Goal: Transaction & Acquisition: Purchase product/service

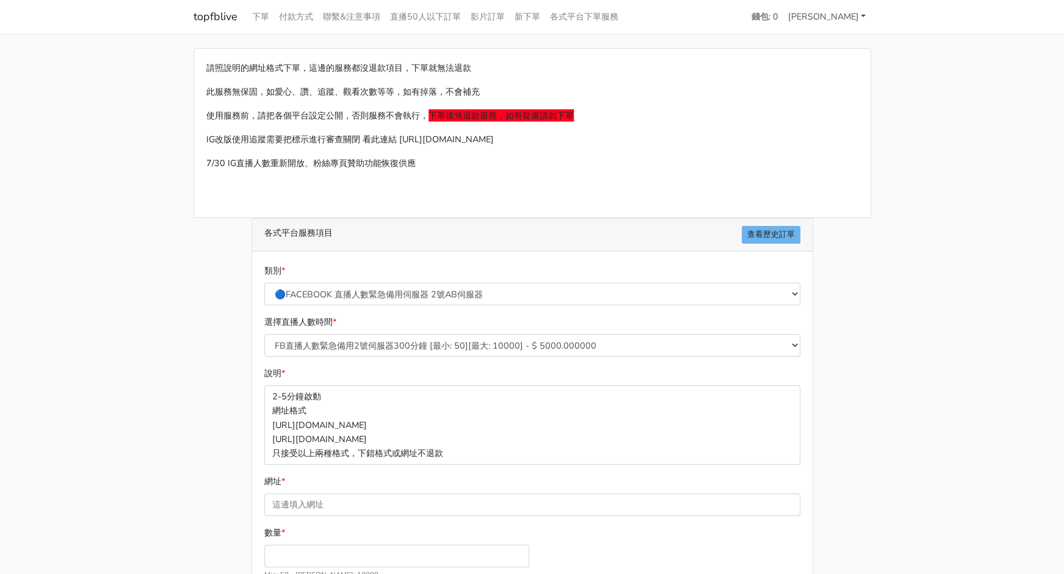
click at [841, 21] on link "[PERSON_NAME]" at bounding box center [827, 17] width 88 height 24
click at [938, 229] on main "請照說明的網址格式下單，這邊的服務都沒退款項目，下單就無法退款 此服務無保固，如愛心、讚、追蹤、觀看次數等等，如有掉落，不會補充 使用服務前，請把各個平台設定…" at bounding box center [532, 362] width 1064 height 657
click at [857, 17] on link "[PERSON_NAME]" at bounding box center [827, 17] width 88 height 24
click at [825, 40] on link "登出" at bounding box center [821, 44] width 96 height 19
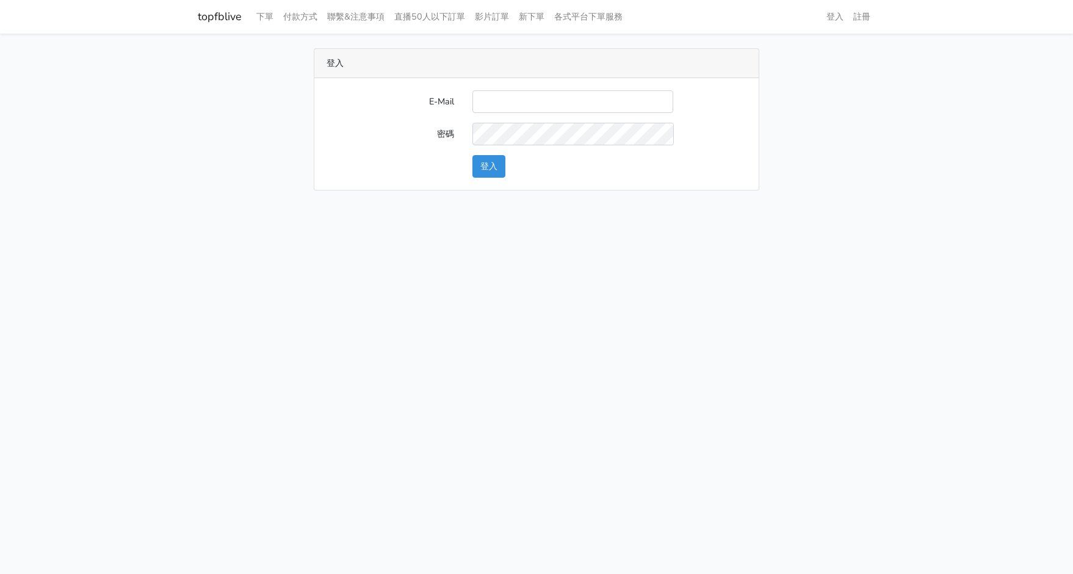
type input "michael_tseng@beurlux.com"
click at [493, 165] on button "登入" at bounding box center [489, 166] width 33 height 23
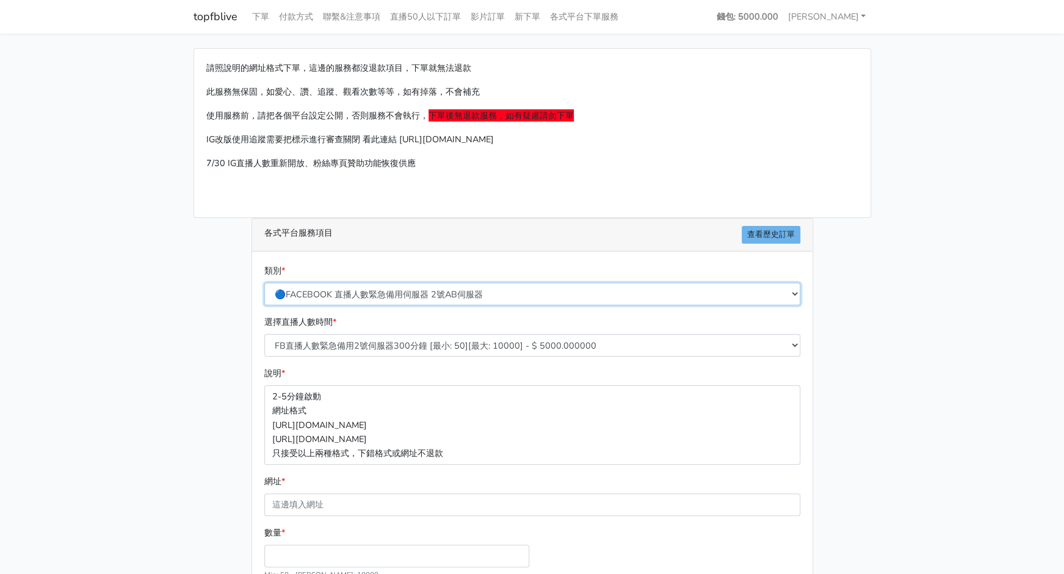
click at [513, 297] on select "🔵FACEBOOK 直播人數緊急備用伺服器 2號AB伺服器 🔵FACEBOOK 網軍專用貼文留言 安全保密 🔵9/30 FACEBOOK 直播人數緩慢進場緩慢…" at bounding box center [532, 294] width 536 height 23
click at [264, 283] on select "🔵FACEBOOK 直播人數緊急備用伺服器 2號AB伺服器 🔵FACEBOOK 網軍專用貼文留言 安全保密 🔵9/30 FACEBOOK 直播人數緩慢進場緩慢…" at bounding box center [532, 294] width 536 height 23
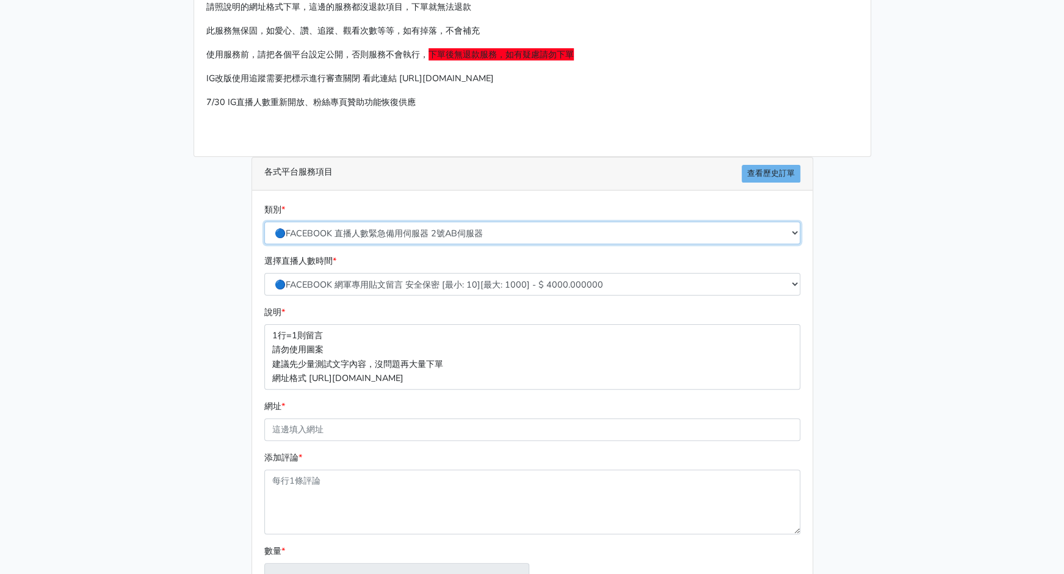
scroll to position [122, 0]
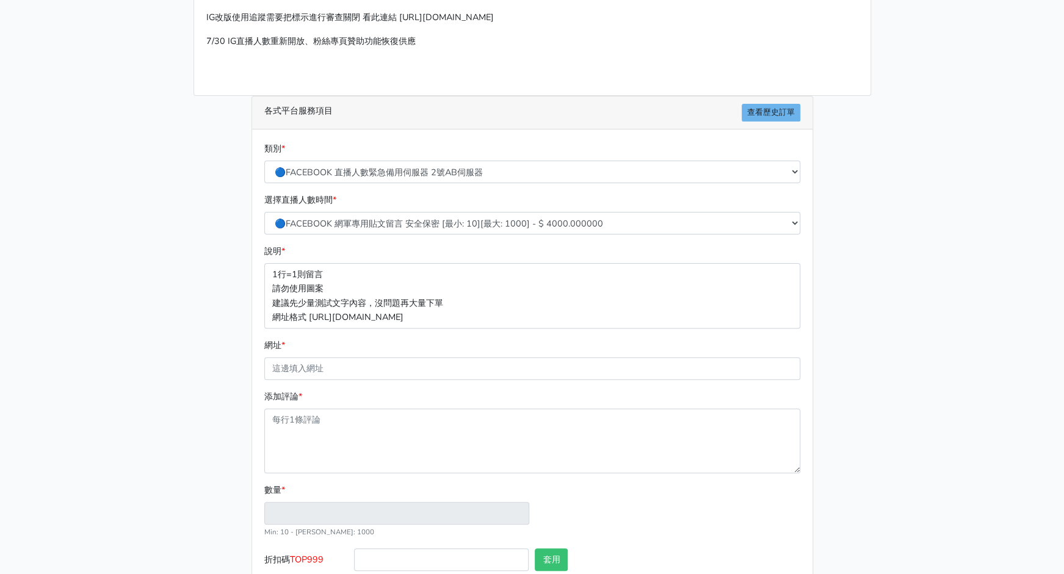
click at [883, 374] on main "請照說明的網址格式下單，這邊的服務都沒退款項目，下單就無法退款 此服務無保固，如愛心、讚、追蹤、觀看次數等等，如有掉落，不會補充 使用服務前，請把各個平台設定…" at bounding box center [532, 279] width 1064 height 737
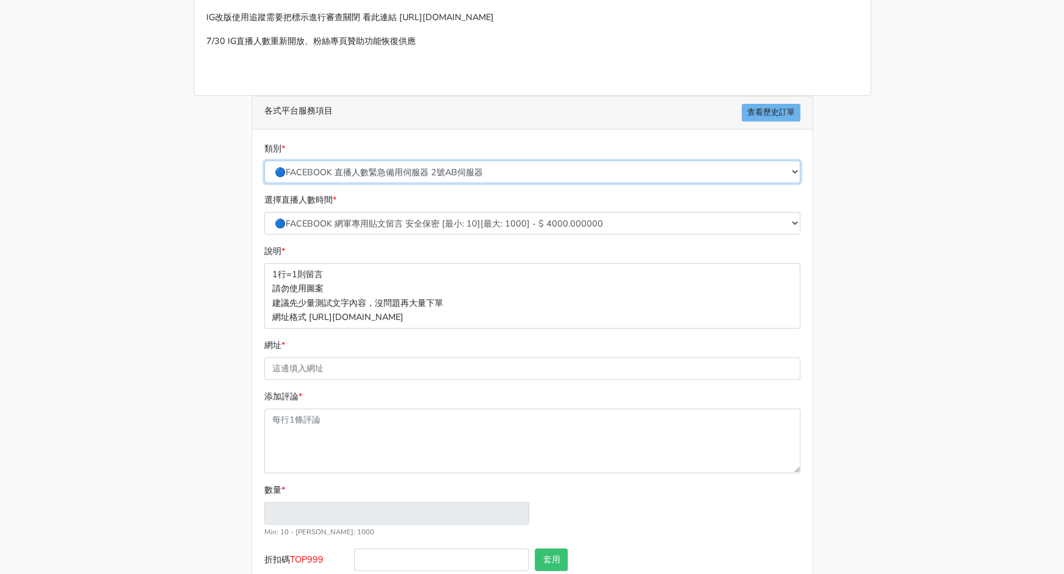
click at [555, 164] on select "🔵FACEBOOK 直播人數緊急備用伺服器 2號AB伺服器 🔵FACEBOOK 網軍專用貼文留言 安全保密 🔵9/30 FACEBOOK 直播人數緩慢進場緩慢…" at bounding box center [532, 172] width 536 height 23
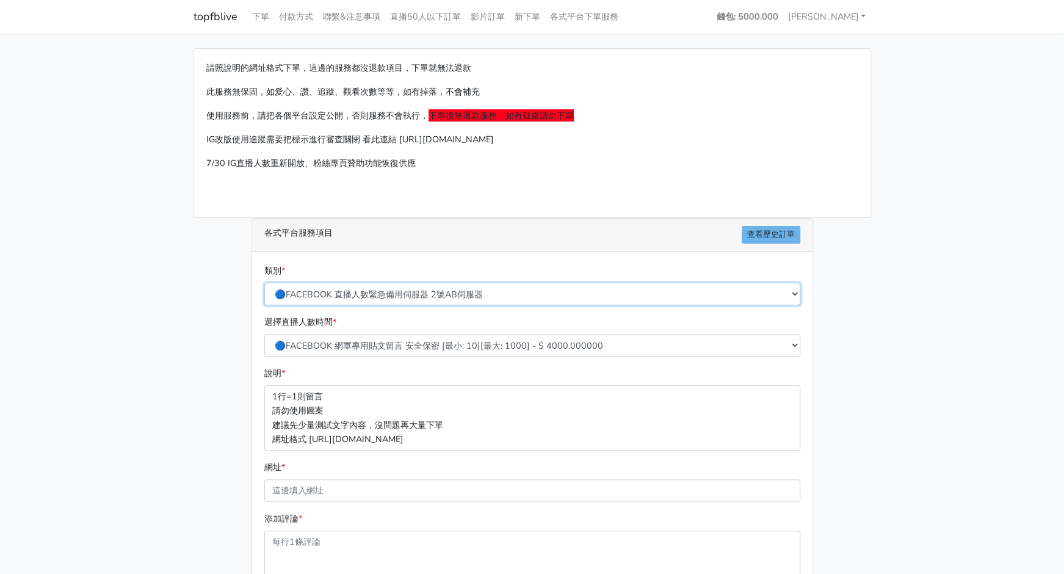
click at [554, 289] on select "🔵FACEBOOK 直播人數緊急備用伺服器 2號AB伺服器 🔵FACEBOOK 網軍專用貼文留言 安全保密 🔵9/30 FACEBOOK 直播人數緩慢進場緩慢…" at bounding box center [532, 294] width 536 height 23
click at [264, 283] on select "🔵FACEBOOK 直播人數緊急備用伺服器 2號AB伺服器 🔵FACEBOOK 網軍專用貼文留言 安全保密 🔵9/30 FACEBOOK 直播人數緩慢進場緩慢…" at bounding box center [532, 294] width 536 height 23
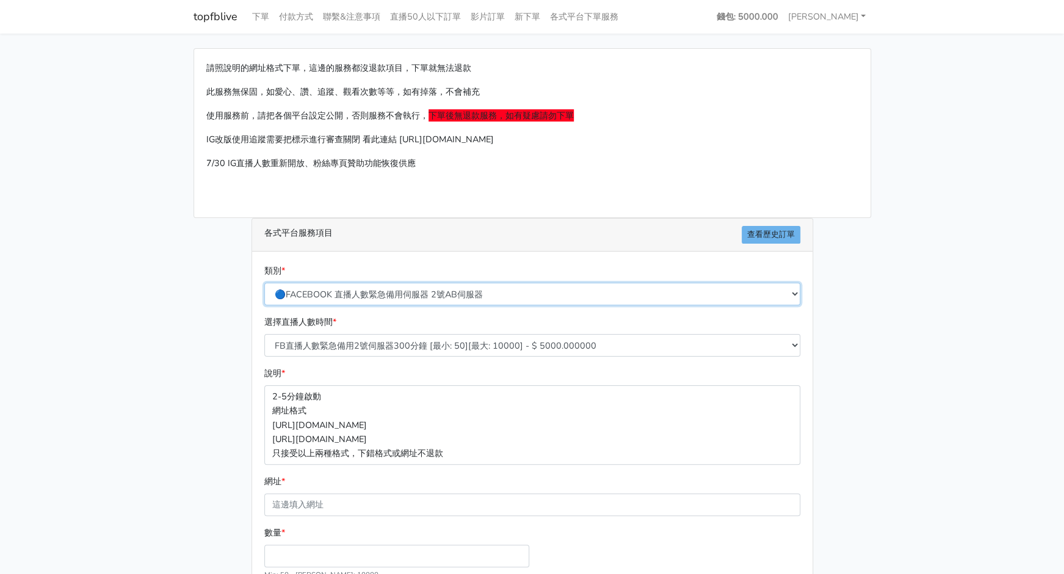
click at [479, 290] on select "🔵FACEBOOK 直播人數緊急備用伺服器 2號AB伺服器 🔵FACEBOOK 網軍專用貼文留言 安全保密 🔵9/30 FACEBOOK 直播人數緩慢進場緩慢…" at bounding box center [532, 294] width 536 height 23
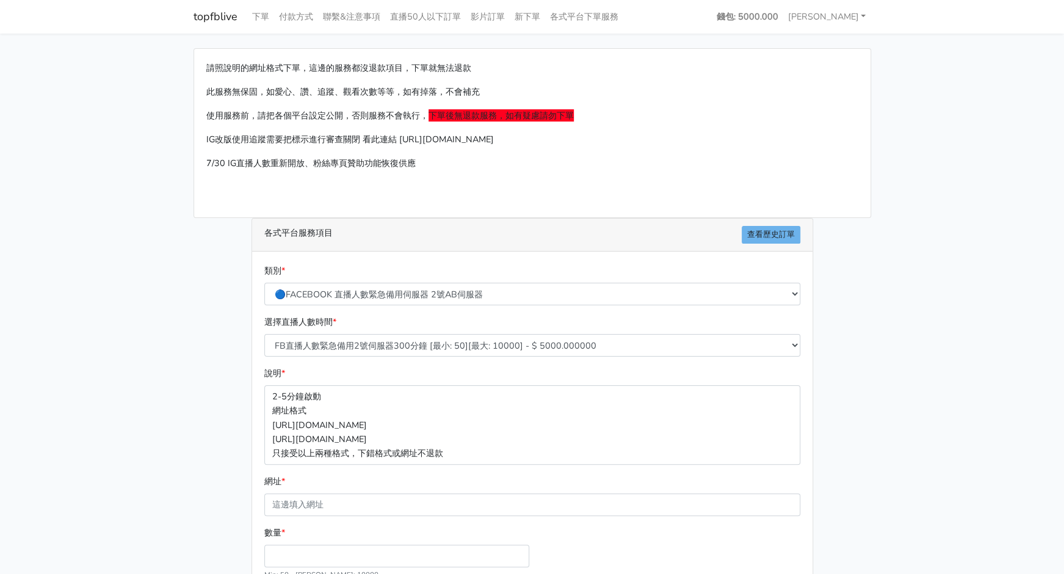
click at [1010, 338] on main "請照說明的網址格式下單，這邊的服務都沒退款項目，下單就無法退款 此服務無保固，如愛心、讚、追蹤、觀看次數等等，如有掉落，不會補充 使用服務前，請把各個平台設定…" at bounding box center [532, 362] width 1064 height 657
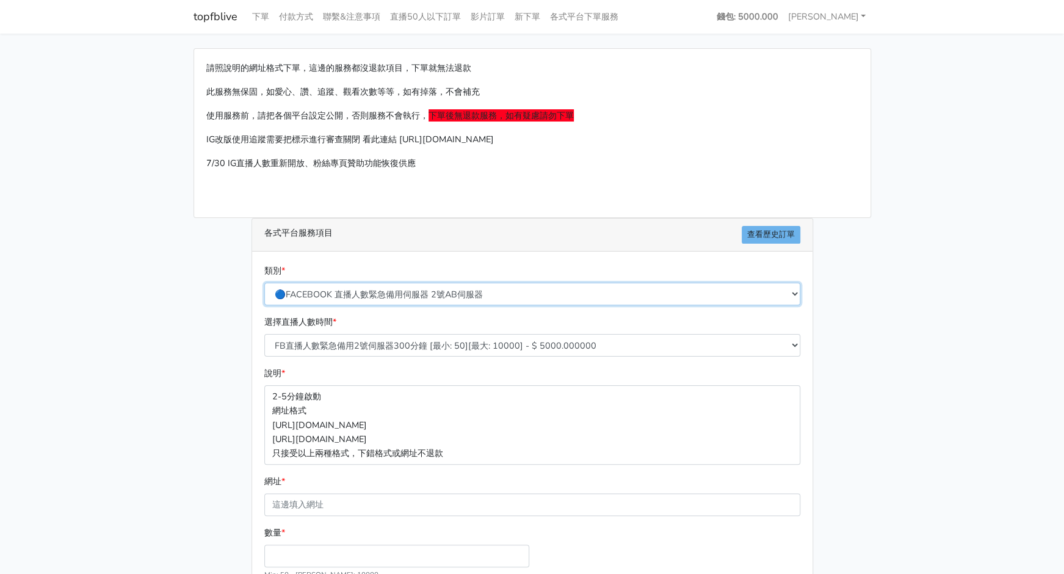
click at [454, 285] on select "🔵FACEBOOK 直播人數緊急備用伺服器 2號AB伺服器 🔵FACEBOOK 網軍專用貼文留言 安全保密 🔵9/30 FACEBOOK 直播人數緩慢進場緩慢…" at bounding box center [532, 294] width 536 height 23
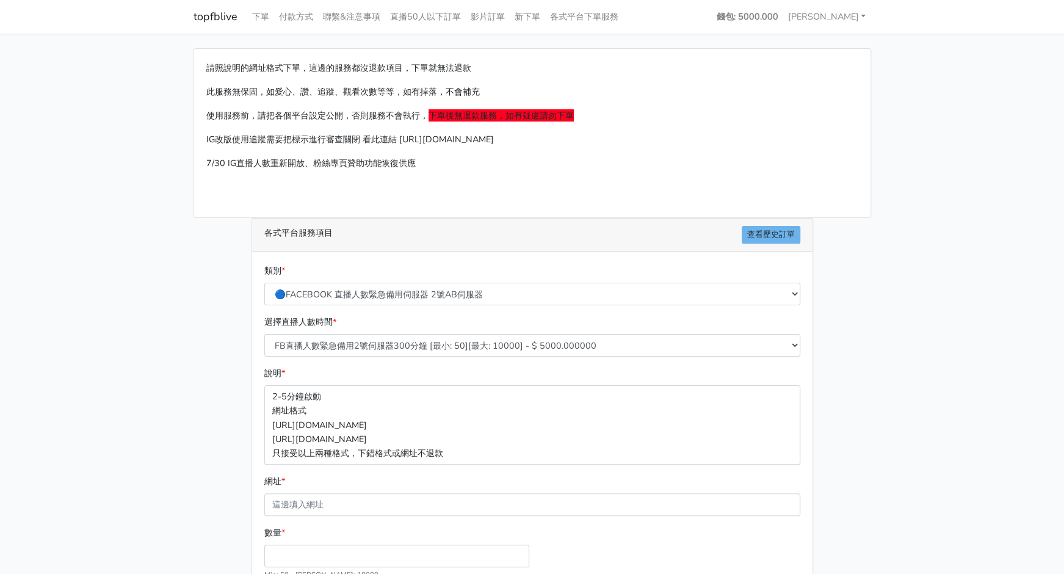
click at [869, 412] on div "請照說明的網址格式下單，這邊的服務都沒退款項目，下單就無法退款 此服務無保固，如愛心、讚、追蹤、觀看次數等等，如有掉落，不會補充 使用服務前，請把各個平台設定…" at bounding box center [532, 362] width 696 height 628
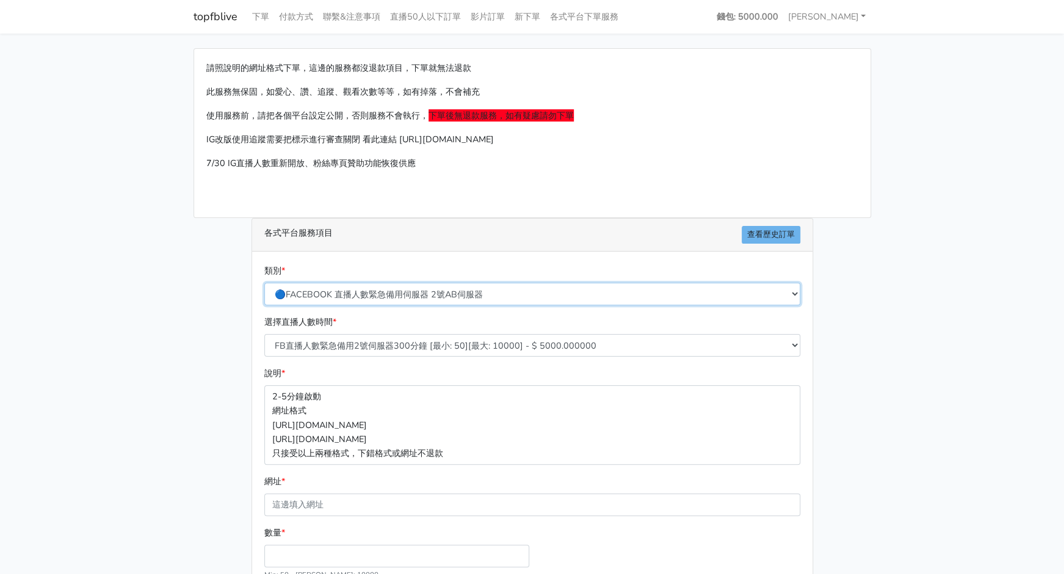
click at [437, 297] on select "🔵FACEBOOK 直播人數緊急備用伺服器 2號AB伺服器 🔵FACEBOOK 網軍專用貼文留言 安全保密 🔵9/30 FACEBOOK 直播人數緩慢進場緩慢…" at bounding box center [532, 294] width 536 height 23
select select "🔵9/30 FACEBOOK 直播人數緩慢進場緩慢退場 台灣獨家"
click at [264, 283] on select "🔵FACEBOOK 直播人數緊急備用伺服器 2號AB伺服器 🔵FACEBOOK 網軍專用貼文留言 安全保密 🔵9/30 FACEBOOK 直播人數緩慢進場緩慢…" at bounding box center [532, 294] width 536 height 23
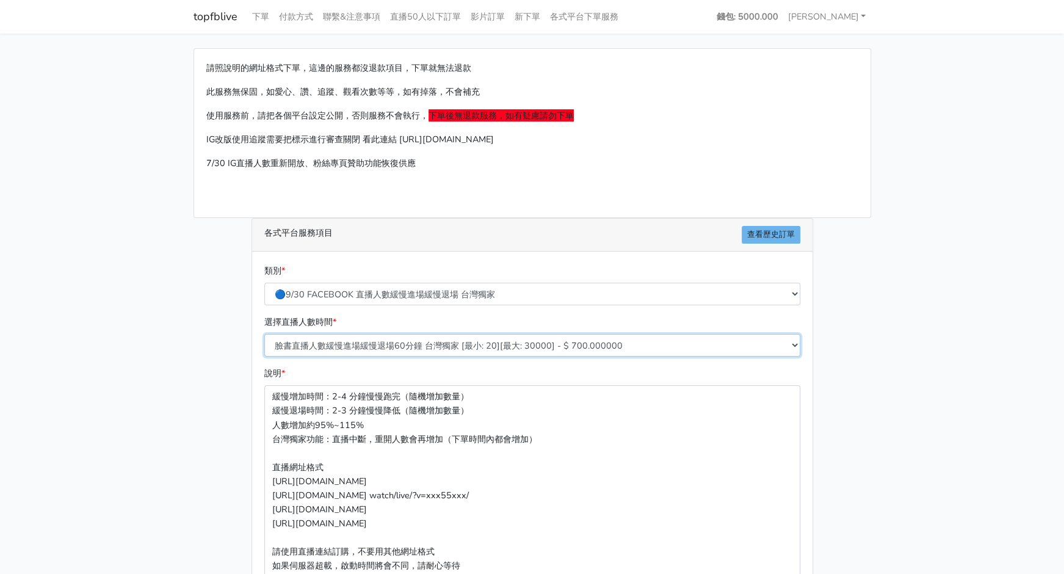
click at [514, 349] on select "臉書直播人數緩慢進場緩慢退場60分鐘 台灣獨家 [最小: 20][最大: 30000] - $ 700.000000 臉書直播人數緩慢進場緩慢退場120分鐘 …" at bounding box center [532, 345] width 536 height 23
select select "558"
click at [264, 334] on select "臉書直播人數緩慢進場緩慢退場60分鐘 台灣獨家 [最小: 20][最大: 30000] - $ 700.000000 臉書直播人數緩慢進場緩慢退場120分鐘 …" at bounding box center [532, 345] width 536 height 23
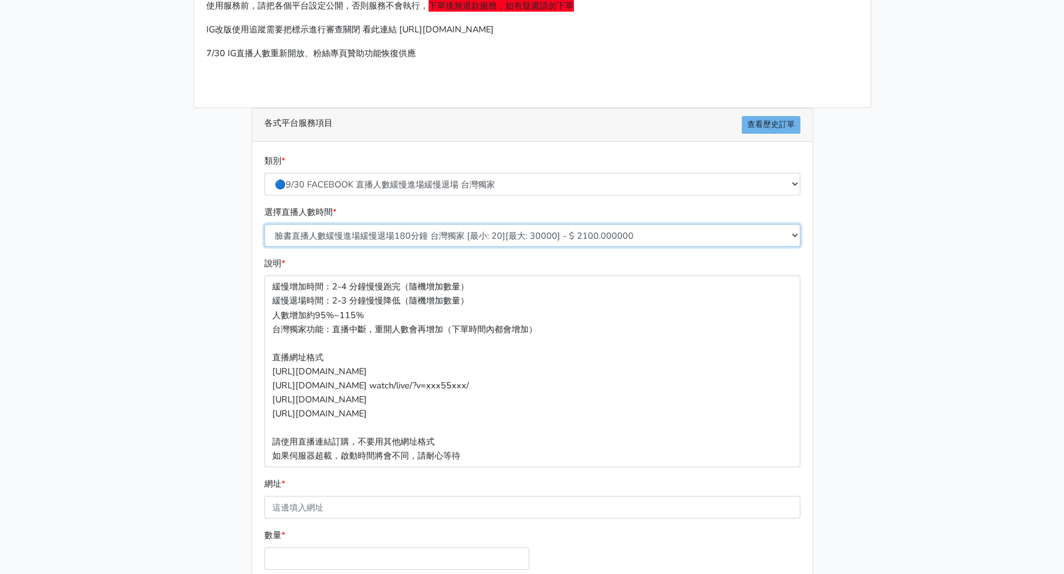
scroll to position [122, 0]
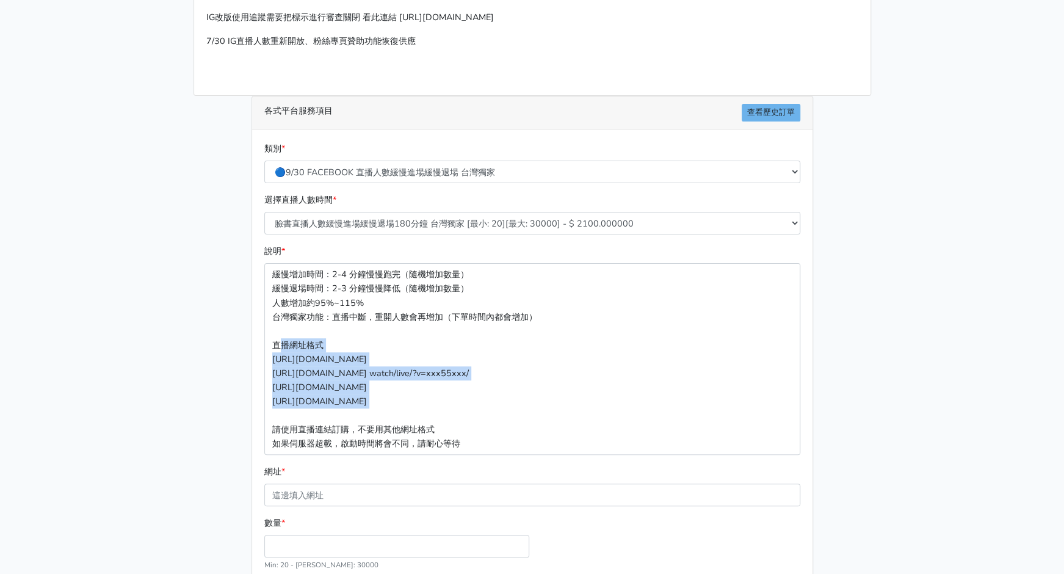
drag, startPoint x: 282, startPoint y: 348, endPoint x: 345, endPoint y: 407, distance: 86.4
click at [345, 407] on p "緩慢增加時間：2-4 分鐘慢慢跑完（隨機增加數量） 緩慢退場時間：2-3 分鐘慢慢降低（隨機增加數量） 人數增加約95%~115% 台灣獨家功能：直播中斷，重…" at bounding box center [532, 359] width 536 height 192
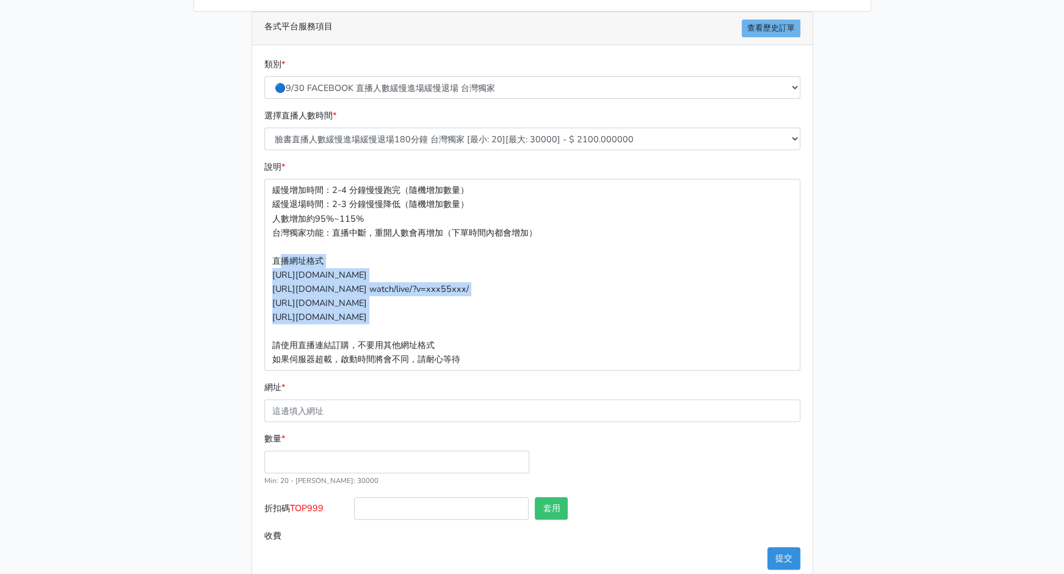
scroll to position [226, 0]
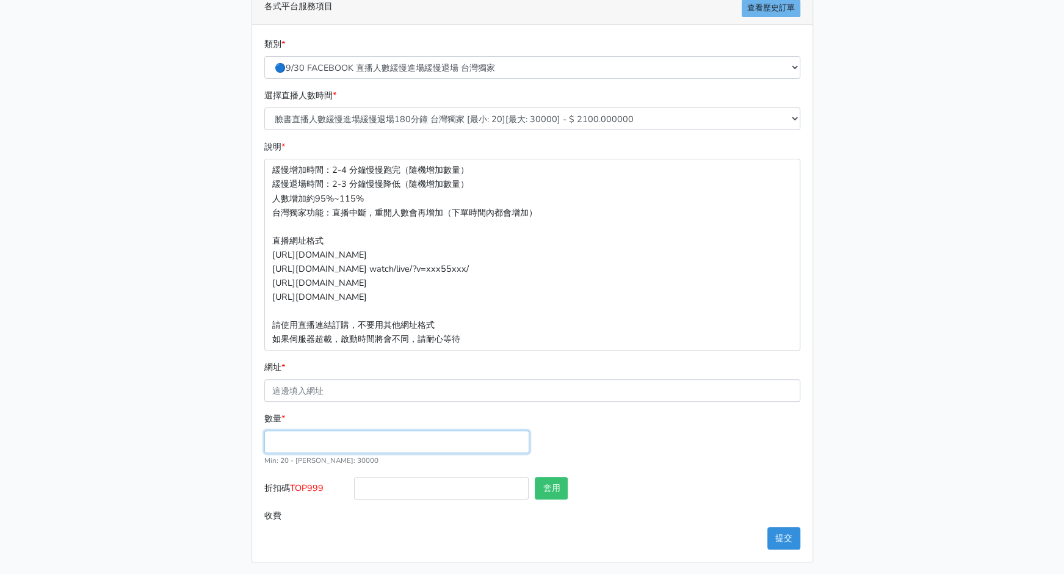
click at [339, 433] on input "數量 *" at bounding box center [396, 441] width 265 height 23
type input "150"
type input "315.000"
click at [396, 486] on input "折扣碼 TOP999" at bounding box center [441, 488] width 175 height 23
drag, startPoint x: 291, startPoint y: 485, endPoint x: 327, endPoint y: 490, distance: 36.9
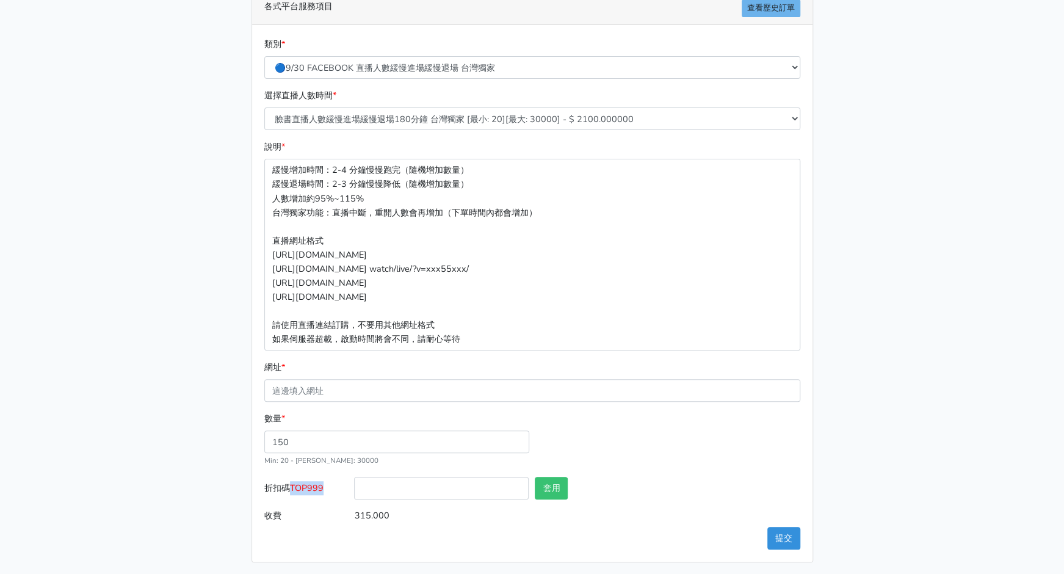
click at [327, 490] on label "折扣碼 TOP999" at bounding box center [306, 490] width 90 height 27
copy label "TOP999"
click at [456, 488] on input "折扣碼 TOP999" at bounding box center [441, 488] width 175 height 23
paste input "TOP999"
type input "TOP999"
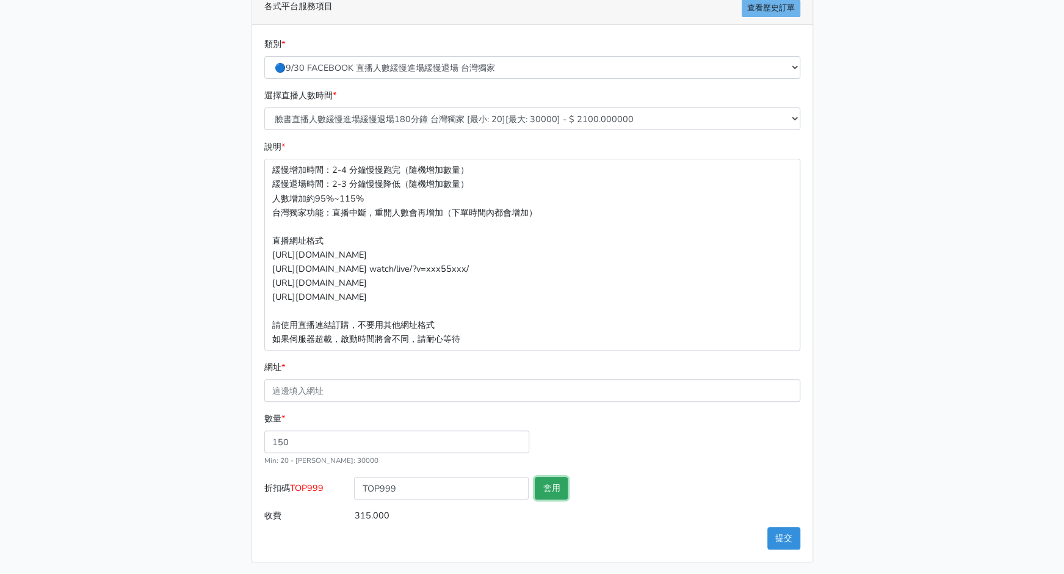
click at [557, 491] on button "套用" at bounding box center [551, 488] width 33 height 23
type input "套用失敗"
click at [852, 433] on div "請照說明的網址格式下單，這邊的服務都沒退款項目，下單就無法退款 此服務無保固，如愛心、讚、追蹤、觀看次數等等，如有掉落，不會補充 使用服務前，請把各個平台設定…" at bounding box center [532, 192] width 696 height 741
click at [504, 64] on select "🔵FACEBOOK 直播人數緊急備用伺服器 2號AB伺服器 🔵FACEBOOK 網軍專用貼文留言 安全保密 🔵9/30 FACEBOOK 直播人數緩慢進場緩慢…" at bounding box center [532, 67] width 536 height 23
select select "🔵FACEBOOK 直播人數緊急備用伺服器 J1"
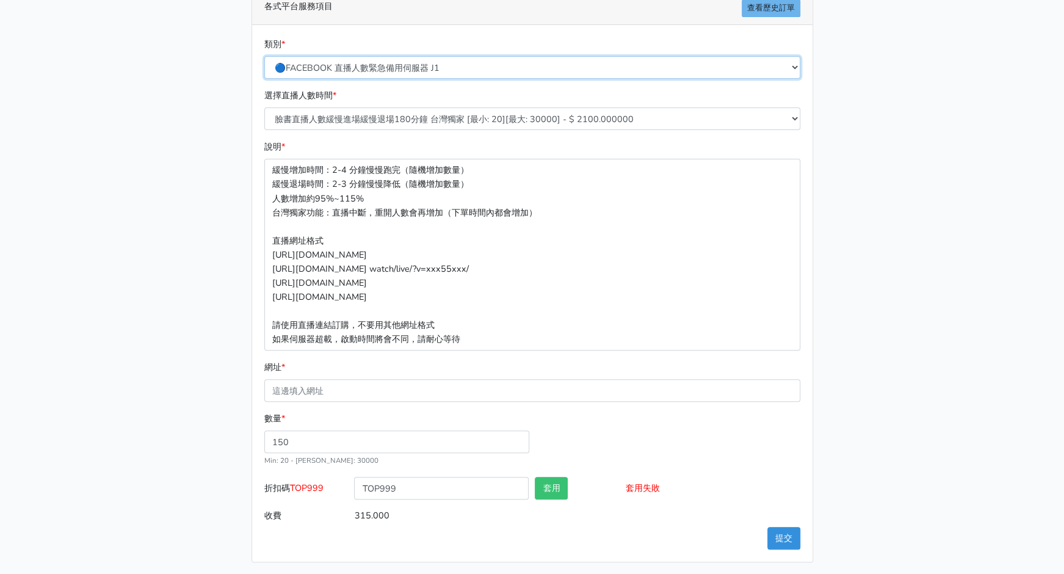
click at [264, 79] on select "🔵FACEBOOK 直播人數緊急備用伺服器 2號AB伺服器 🔵FACEBOOK 網軍專用貼文留言 安全保密 🔵9/30 FACEBOOK 直播人數緩慢進場緩慢…" at bounding box center [532, 67] width 536 height 23
type input "150.000"
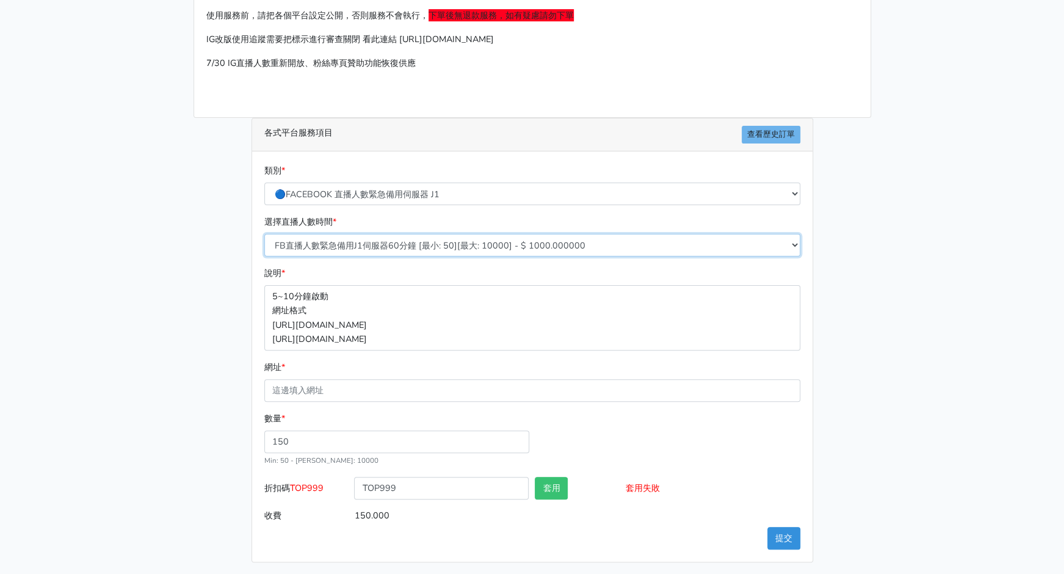
click at [383, 244] on select "FB直播人數緊急備用J1伺服器60分鐘 [最小: 50][最大: 10000] - $ 1000.000000 FB直播人數緊急備用J1伺服器120分鐘 [最…" at bounding box center [532, 245] width 536 height 23
select select "453"
click at [264, 234] on select "FB直播人數緊急備用J1伺服器60分鐘 [最小: 50][最大: 10000] - $ 1000.000000 FB直播人數緊急備用J1伺服器120分鐘 [最…" at bounding box center [532, 245] width 536 height 23
type input "450.000"
click at [370, 338] on p "5~10分鐘啟動 網址格式 https://www.facebook.com/1000830119985/videos/2214366008285 https…" at bounding box center [532, 317] width 536 height 65
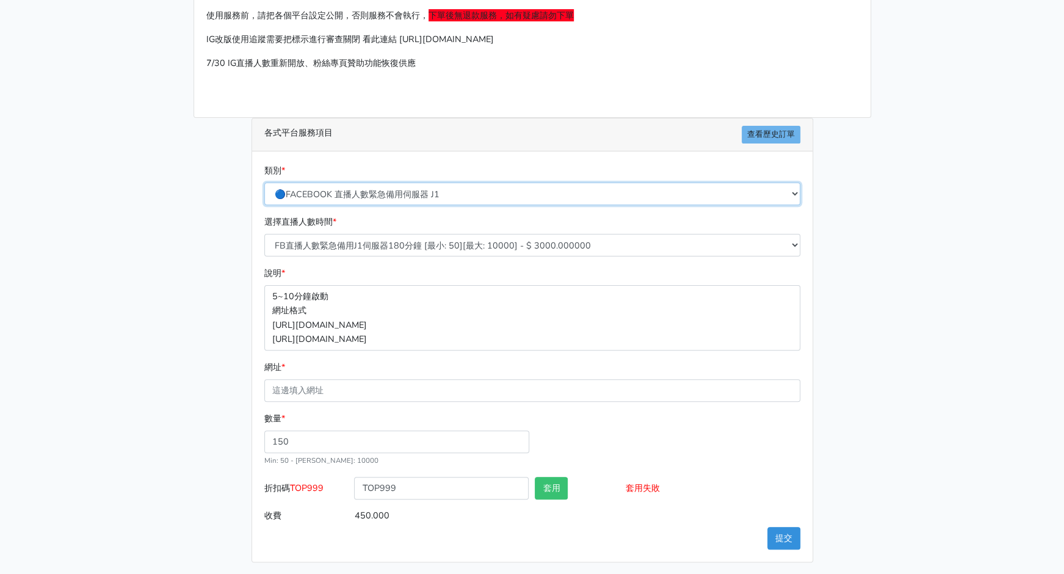
click at [463, 194] on select "🔵FACEBOOK 直播人數緊急備用伺服器 2號AB伺服器 🔵FACEBOOK 網軍專用貼文留言 安全保密 🔵9/30 FACEBOOK 直播人數緩慢進場緩慢…" at bounding box center [532, 194] width 536 height 23
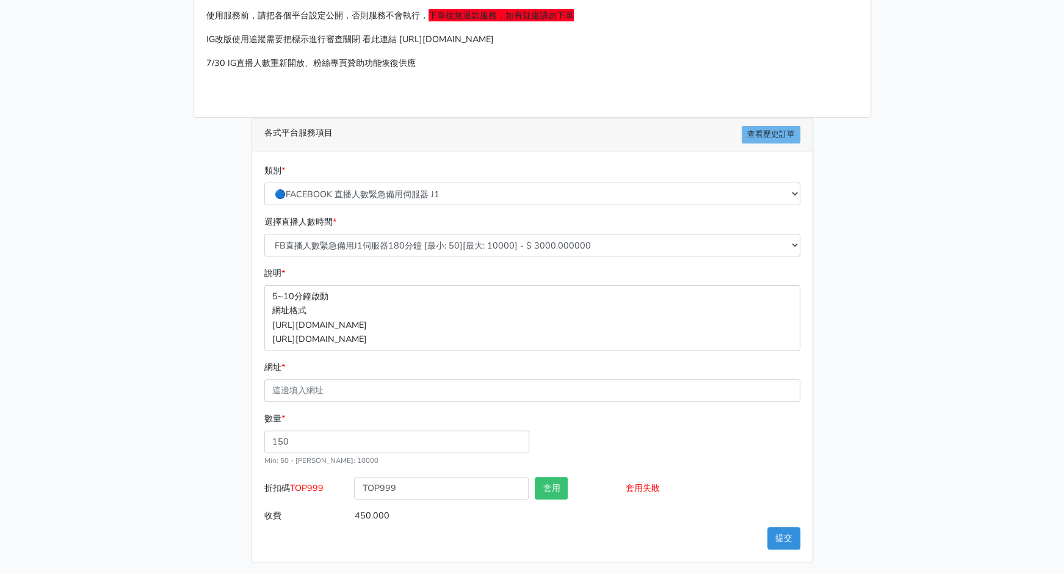
click at [876, 323] on div "請照說明的網址格式下單，這邊的服務都沒退款項目，下單就無法退款 此服務無保固，如愛心、讚、追蹤、觀看次數等等，如有掉落，不會補充 使用服務前，請把各個平台設定…" at bounding box center [532, 255] width 696 height 614
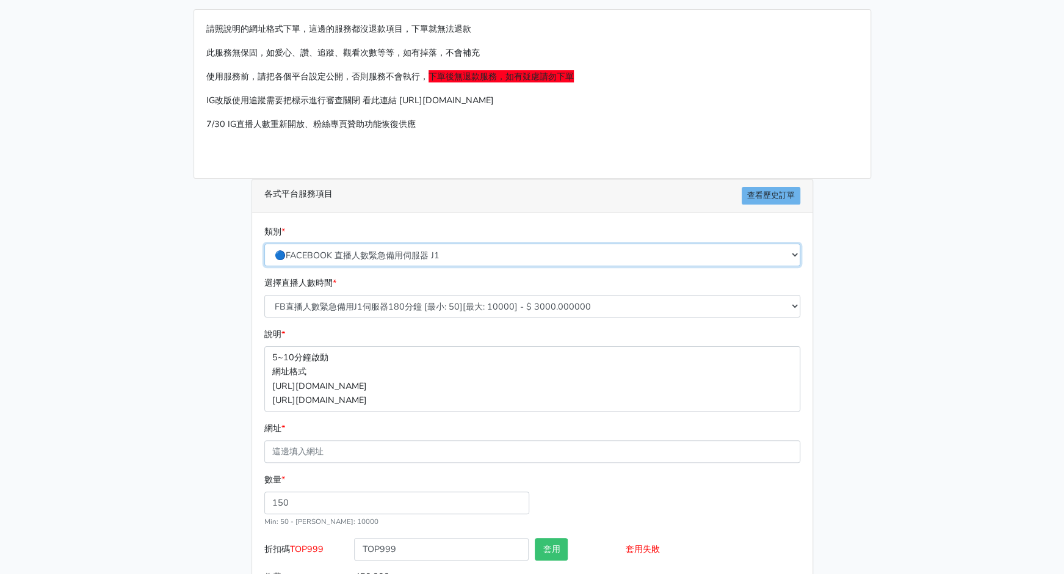
click at [440, 258] on select "🔵FACEBOOK 直播人數緊急備用伺服器 2號AB伺服器 🔵FACEBOOK 網軍專用貼文留言 安全保密 🔵9/30 FACEBOOK 直播人數緩慢進場緩慢…" at bounding box center [532, 255] width 536 height 23
select select "🔵FACEBOOK 直播人數緊急備用伺服器 2號AB伺服器"
click at [264, 244] on select "🔵FACEBOOK 直播人數緊急備用伺服器 2號AB伺服器 🔵FACEBOOK 網軍專用貼文留言 安全保密 🔵9/30 FACEBOOK 直播人數緩慢進場緩慢…" at bounding box center [532, 255] width 536 height 23
type input "750.000"
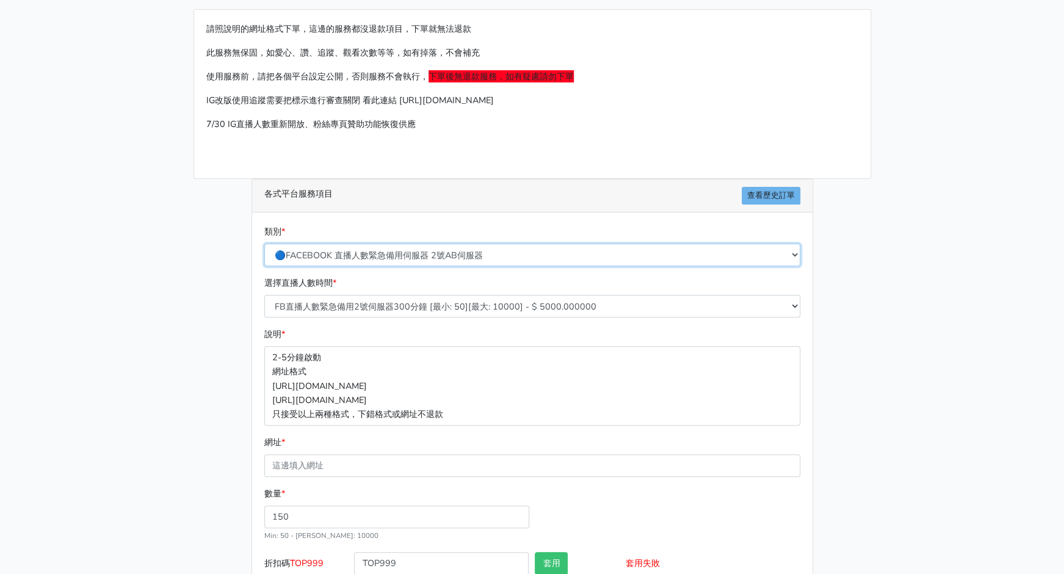
scroll to position [100, 0]
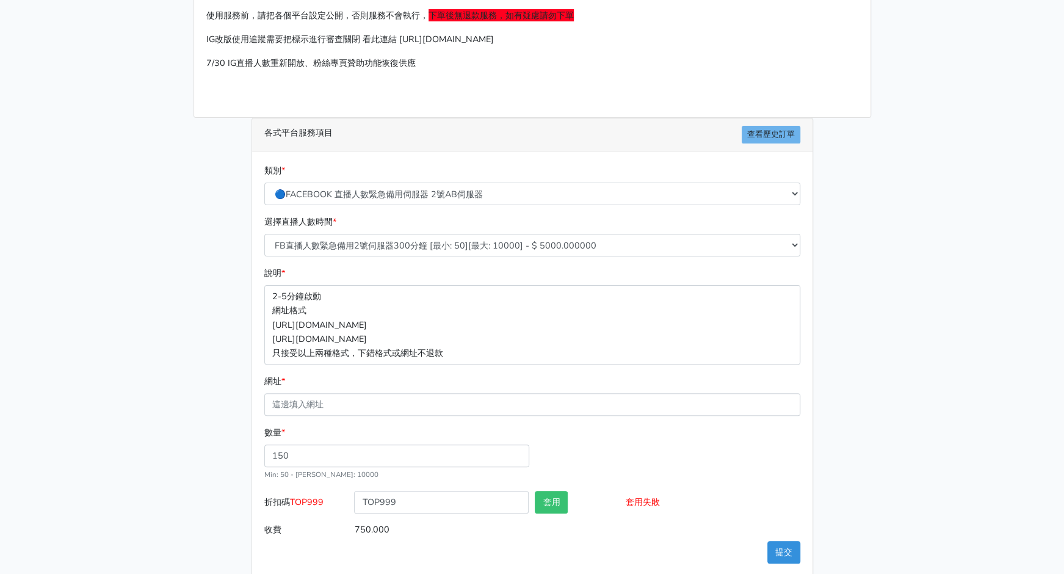
click at [429, 322] on p "2-5分鐘啟動 網址格式 https://www.facebook.com/1000830119985/videos/2214366008285 https:…" at bounding box center [532, 324] width 536 height 79
click at [460, 244] on select "FB直播人數緊急備用2號伺服器300分鐘 [最小: 50][最大: 10000] - $ 5000.000000 FB直播人數緊急備用2號伺服器60分鐘 [最…" at bounding box center [532, 245] width 536 height 23
select select "577"
click at [264, 234] on select "FB直播人數緊急備用2號伺服器300分鐘 [最小: 50][最大: 10000] - $ 5000.000000 FB直播人數緊急備用2號伺服器60分鐘 [最…" at bounding box center [532, 245] width 536 height 23
type input "450.000"
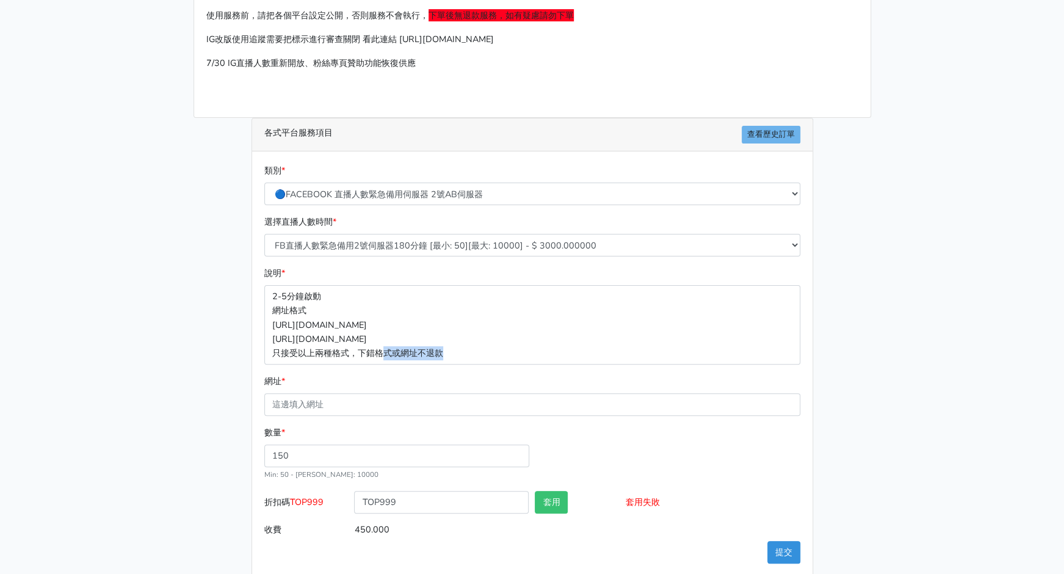
drag, startPoint x: 385, startPoint y: 352, endPoint x: 460, endPoint y: 352, distance: 75.1
click at [460, 352] on p "2-5分鐘啟動 網址格式 https://www.facebook.com/1000830119985/videos/2214366008285 https:…" at bounding box center [532, 324] width 536 height 79
click at [857, 374] on div "請照說明的網址格式下單，這邊的服務都沒退款項目，下單就無法退款 此服務無保固，如愛心、讚、追蹤、觀看次數等等，如有掉落，不會補充 使用服務前，請把各個平台設定…" at bounding box center [532, 262] width 696 height 628
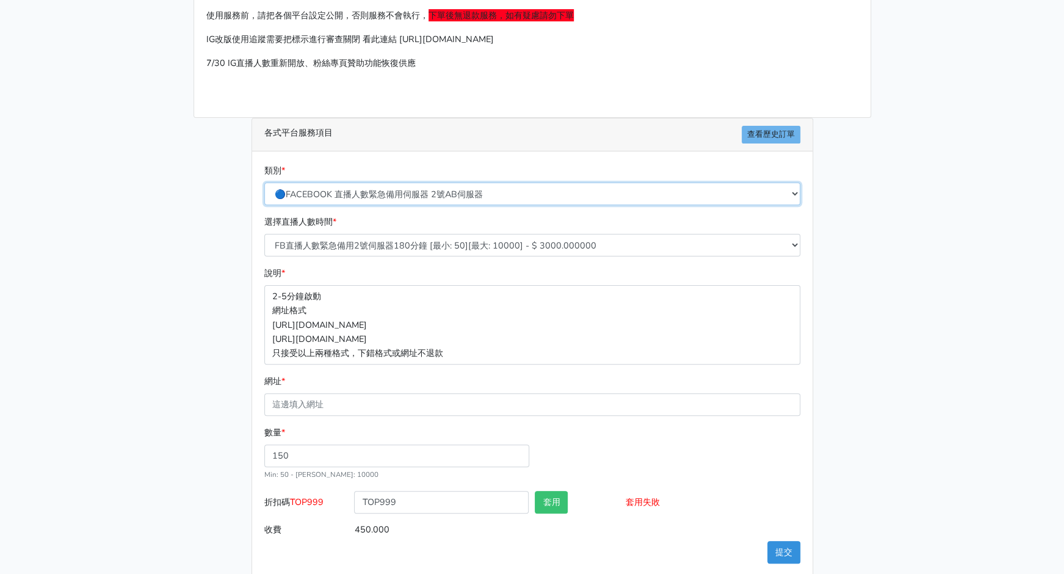
click at [399, 195] on select "🔵FACEBOOK 直播人數緊急備用伺服器 2號AB伺服器 🔵FACEBOOK 網軍專用貼文留言 安全保密 🔵9/30 FACEBOOK 直播人數緩慢進場緩慢…" at bounding box center [532, 194] width 536 height 23
select select "🔵9/30 FACEBOOK 直播人數緩慢進場緩慢退場 台灣獨家"
click at [264, 183] on select "🔵FACEBOOK 直播人數緊急備用伺服器 2號AB伺服器 🔵FACEBOOK 網軍專用貼文留言 安全保密 🔵9/30 FACEBOOK 直播人數緩慢進場緩慢…" at bounding box center [532, 194] width 536 height 23
type input "105.000"
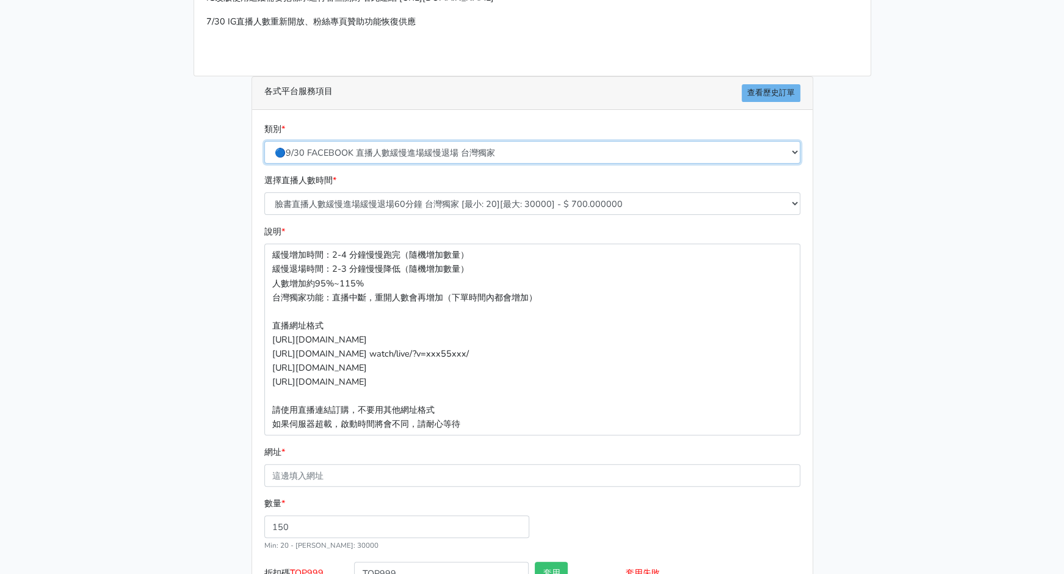
scroll to position [161, 0]
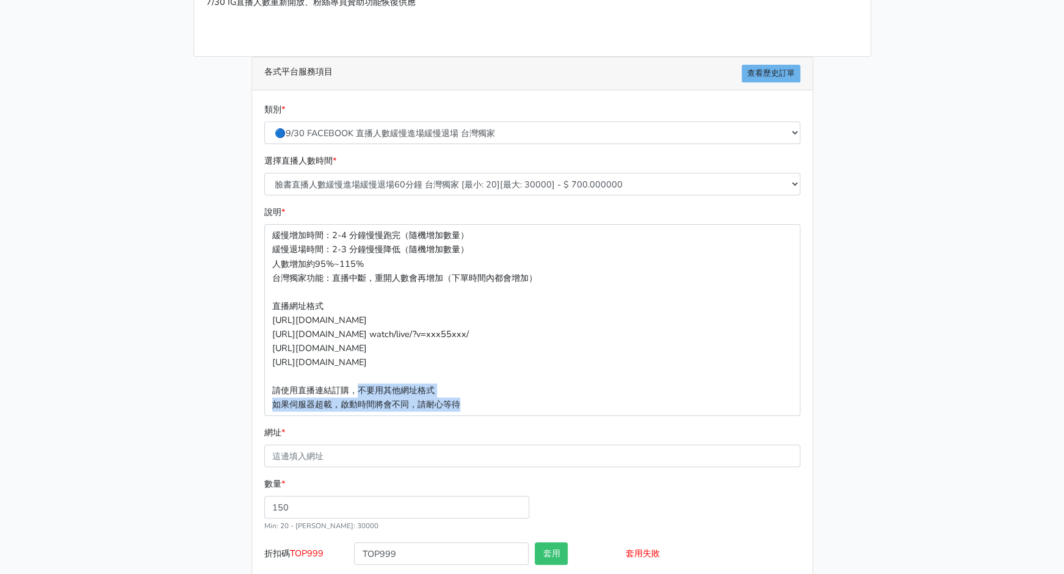
drag, startPoint x: 358, startPoint y: 388, endPoint x: 488, endPoint y: 403, distance: 130.9
click at [488, 403] on p "緩慢增加時間：2-4 分鐘慢慢跑完（隨機增加數量） 緩慢退場時間：2-3 分鐘慢慢降低（隨機增加數量） 人數增加約95%~115% 台灣獨家功能：直播中斷，重…" at bounding box center [532, 320] width 536 height 192
click at [890, 168] on main "請照說明的網址格式下單，這邊的服務都沒退款項目，下單就無法退款 此服務無保固，如愛心、讚、追蹤、觀看次數等等，如有掉落，不會補充 使用服務前，請把各個平台設定…" at bounding box center [532, 257] width 1064 height 770
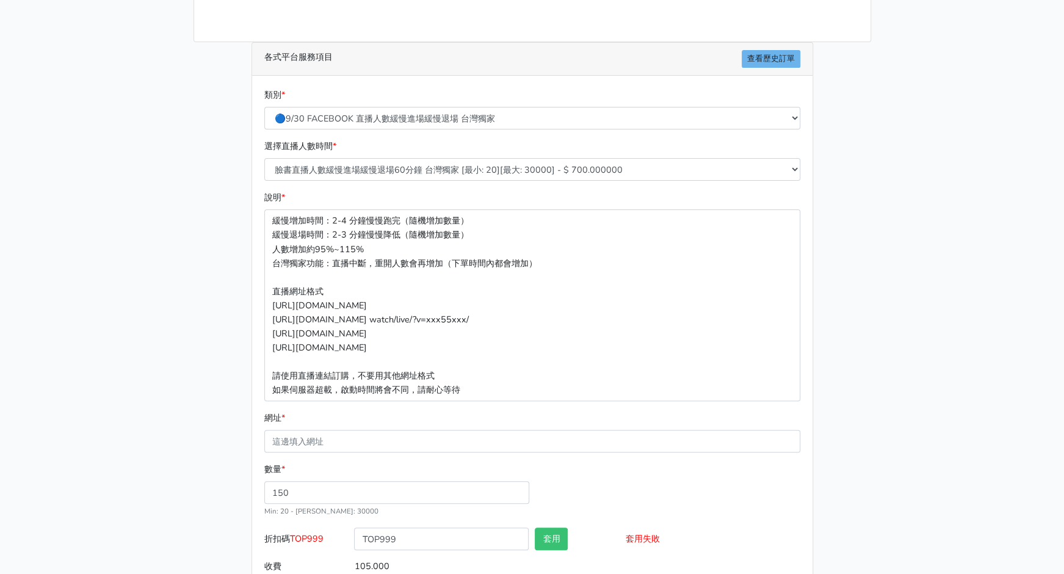
scroll to position [226, 0]
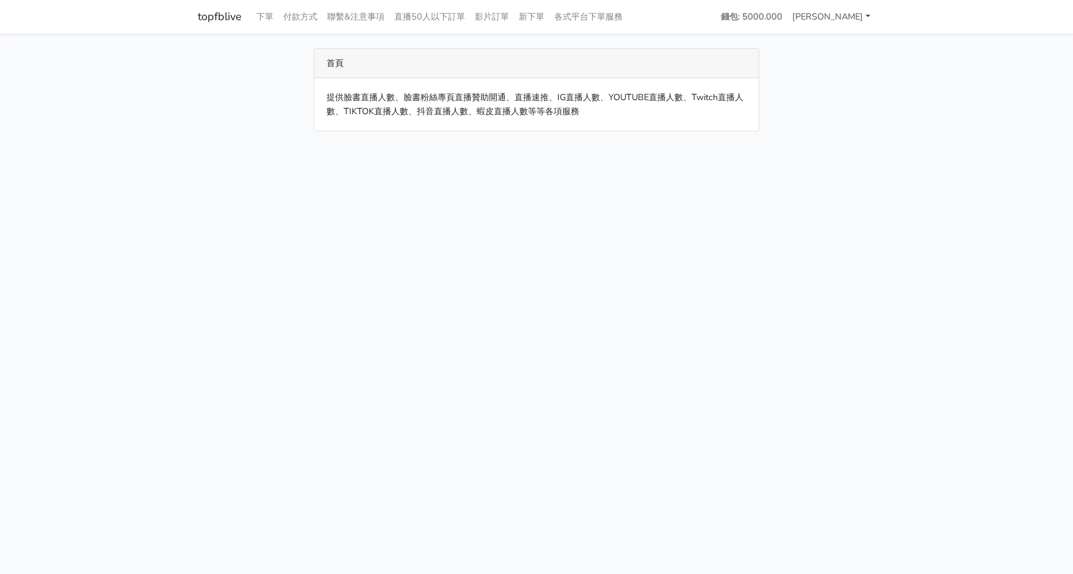
click at [848, 15] on link "[PERSON_NAME]" at bounding box center [832, 17] width 88 height 24
